Goal: Information Seeking & Learning: Learn about a topic

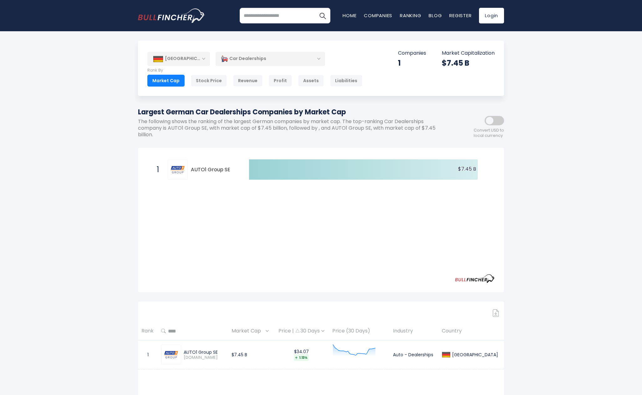
click at [193, 65] on div "[GEOGRAPHIC_DATA]" at bounding box center [178, 59] width 63 height 14
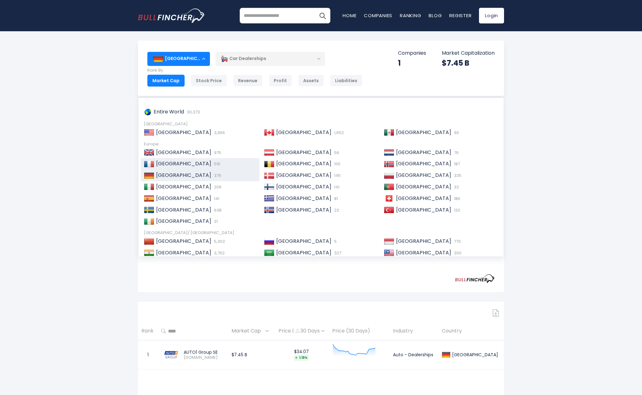
click at [170, 168] on div "France 516" at bounding box center [200, 164] width 119 height 12
